Goal: Check status: Check status

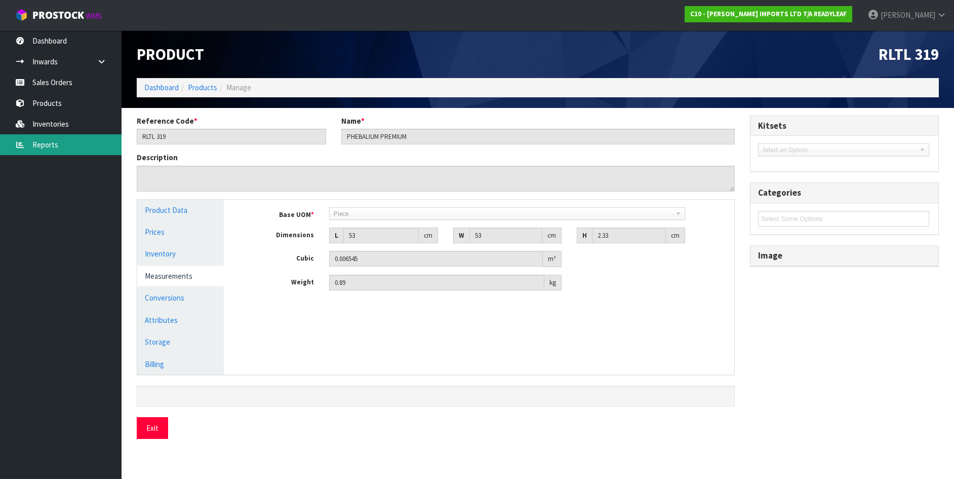
click at [49, 142] on link "Reports" at bounding box center [61, 144] width 122 height 21
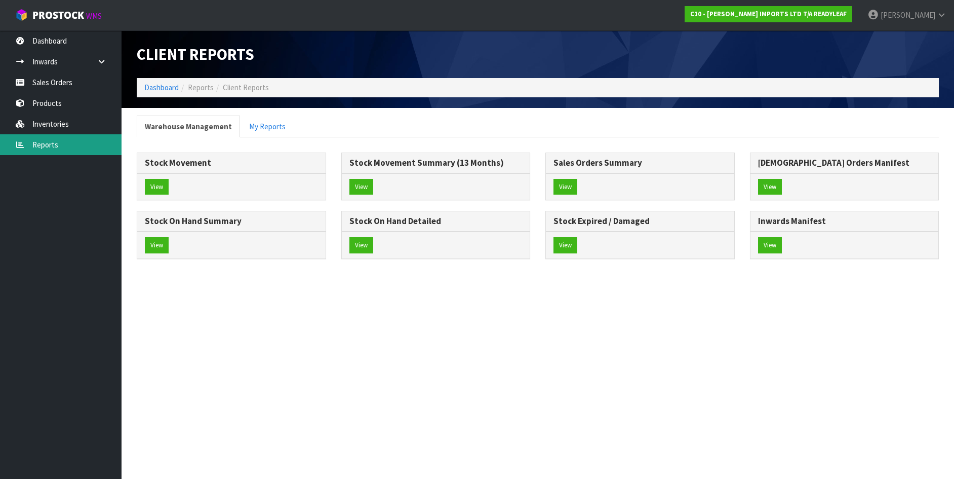
click at [49, 141] on link "Reports" at bounding box center [61, 144] width 122 height 21
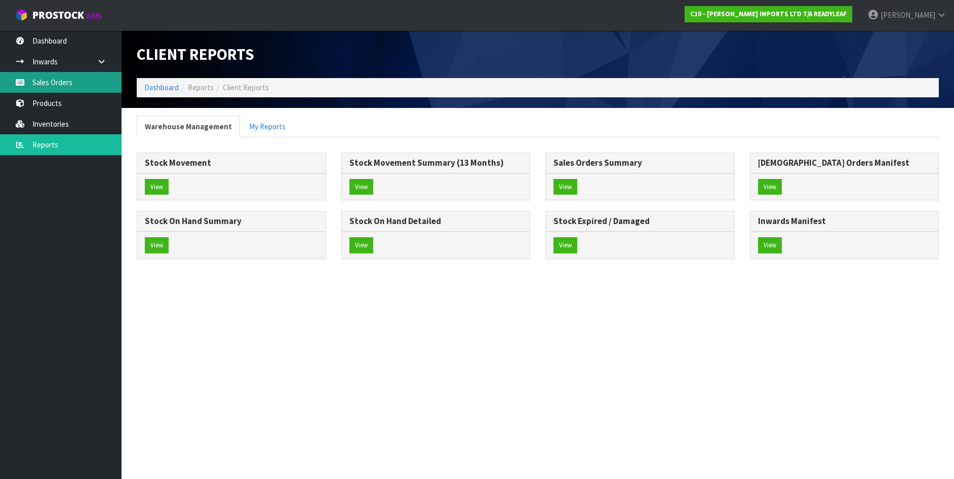
click at [40, 81] on link "Sales Orders" at bounding box center [61, 82] width 122 height 21
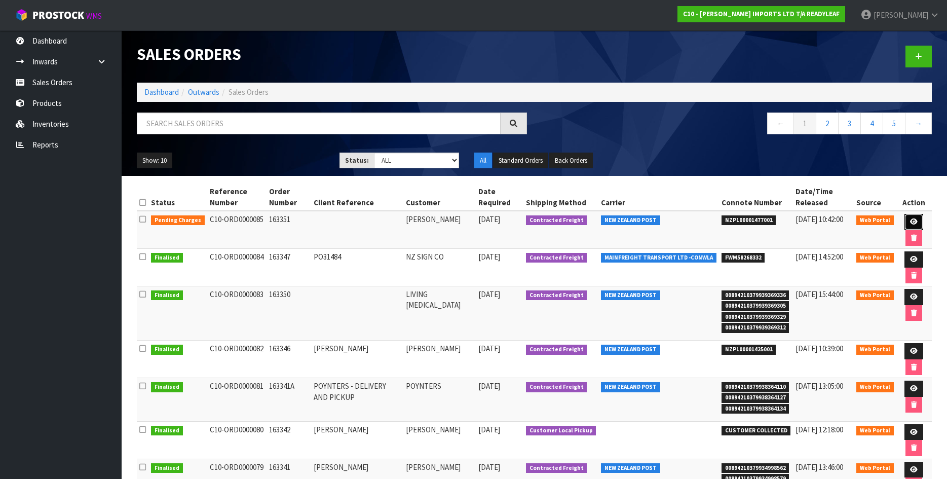
click at [913, 219] on icon at bounding box center [914, 221] width 8 height 7
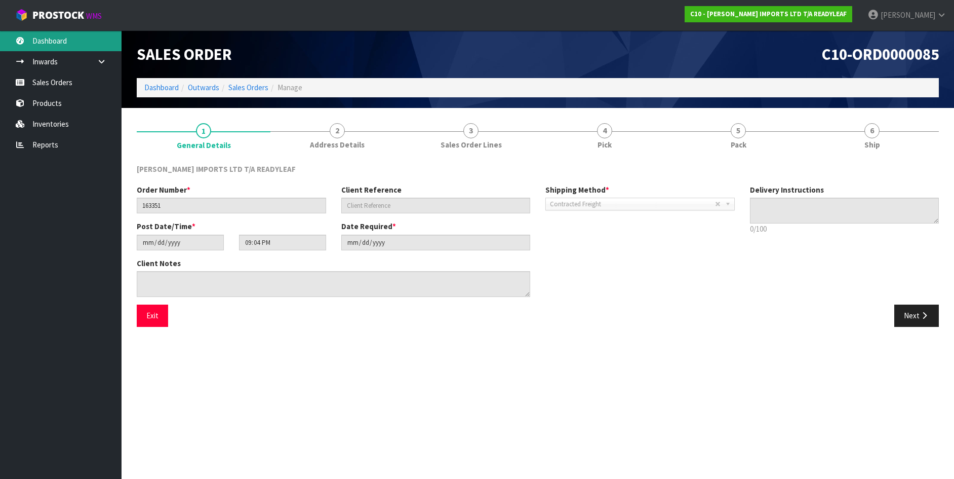
click at [44, 38] on link "Dashboard" at bounding box center [61, 40] width 122 height 21
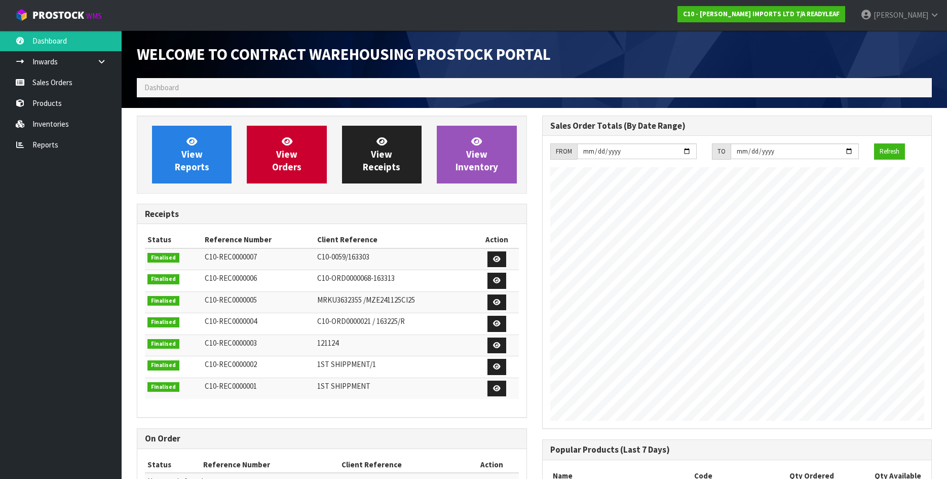
click at [391, 35] on div "Welcome to Contract Warehousing ProStock Portal" at bounding box center [331, 54] width 405 height 48
click at [67, 79] on link "Sales Orders" at bounding box center [61, 82] width 122 height 21
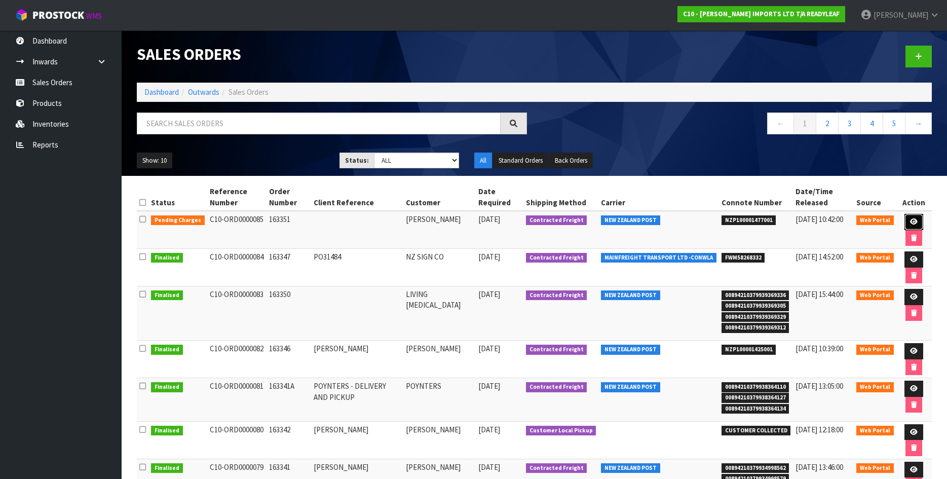
click at [911, 220] on icon at bounding box center [914, 221] width 8 height 7
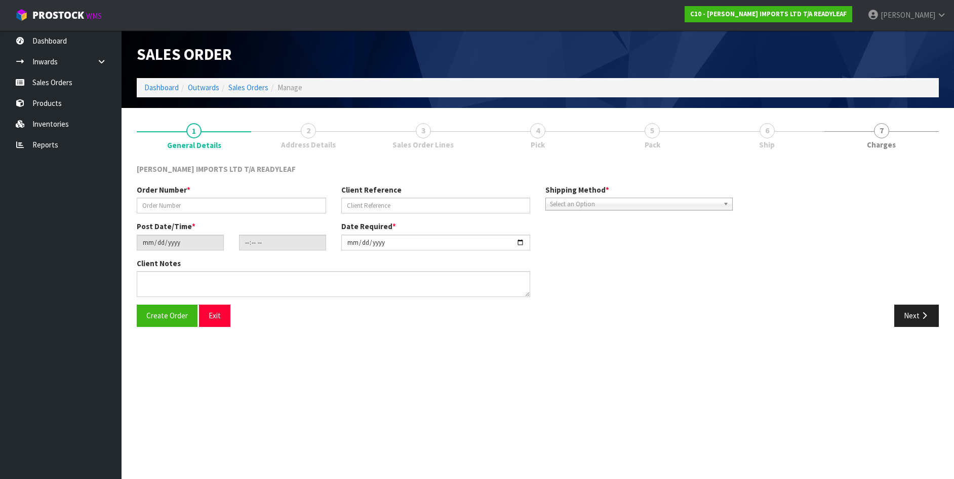
type input "163351"
type input "[DATE]"
type input "21:04:00.000"
type input "[DATE]"
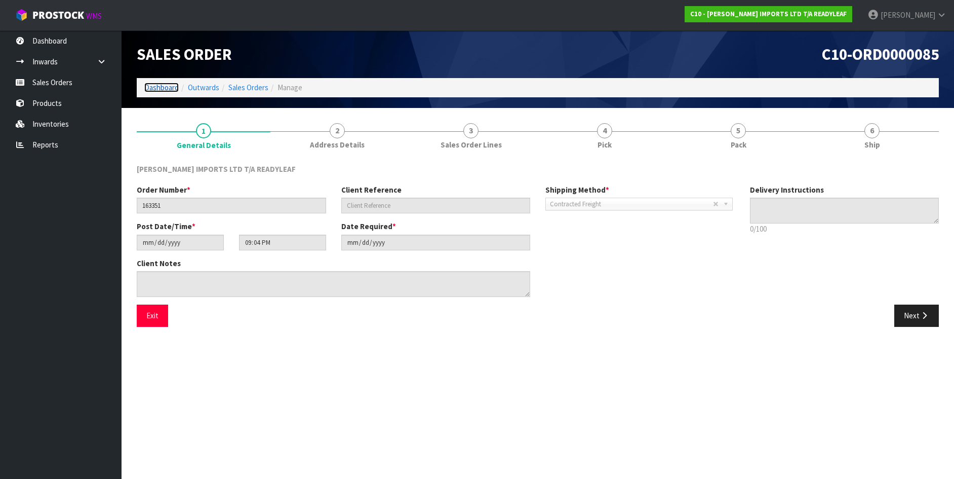
click at [169, 88] on link "Dashboard" at bounding box center [161, 88] width 34 height 10
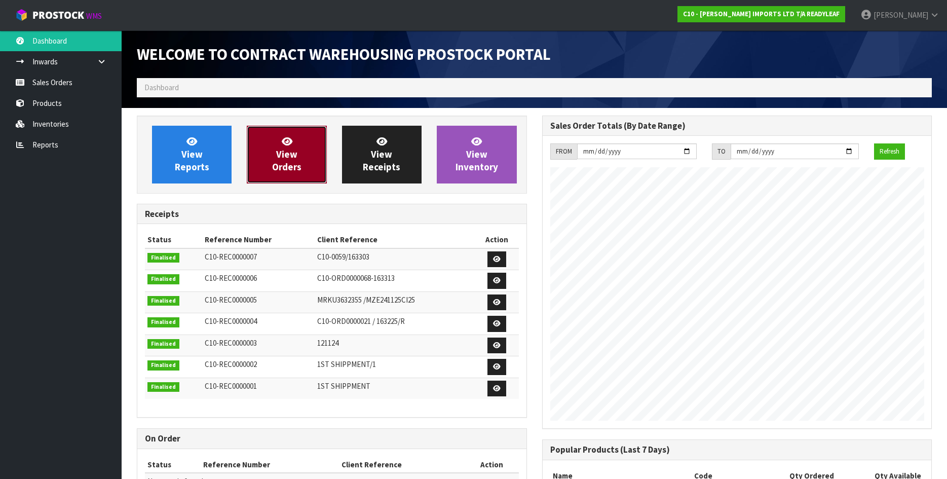
click at [284, 151] on span "View Orders" at bounding box center [286, 154] width 29 height 38
